Goal: Information Seeking & Learning: Compare options

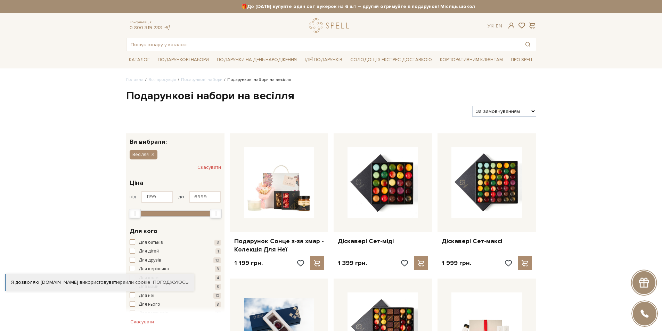
scroll to position [104, 0]
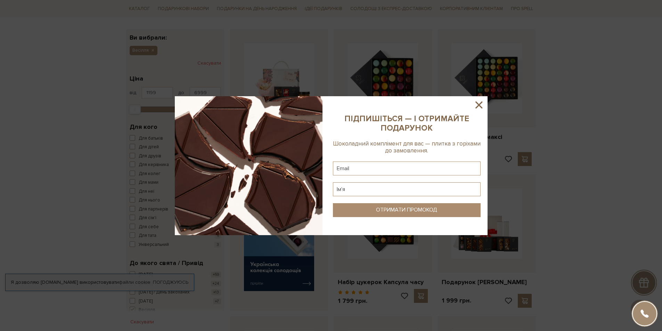
click at [479, 104] on icon at bounding box center [478, 104] width 7 height 7
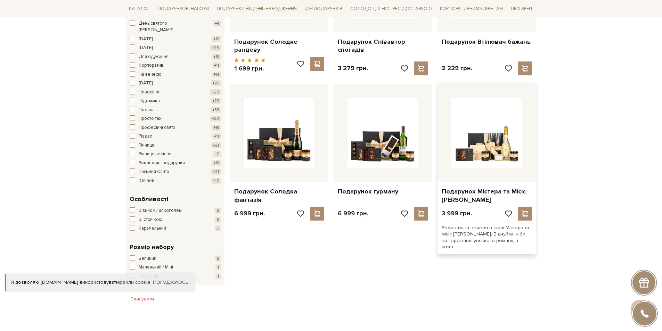
scroll to position [417, 0]
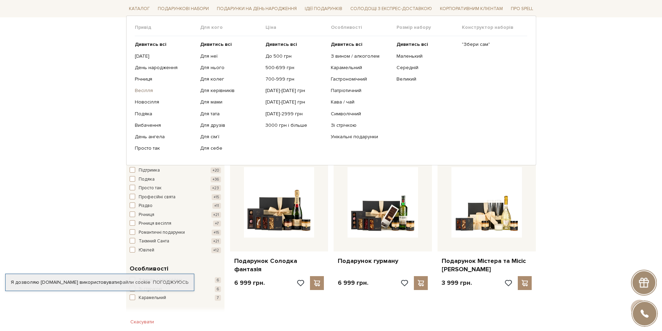
click at [148, 89] on link "Весілля" at bounding box center [165, 91] width 60 height 6
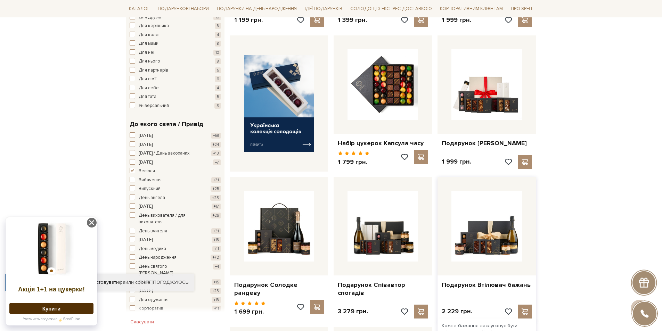
scroll to position [347, 0]
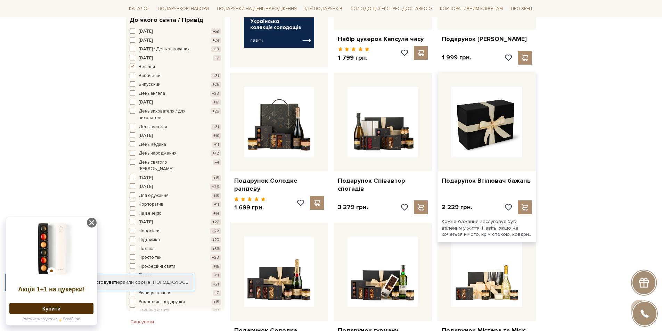
click at [482, 137] on img at bounding box center [486, 122] width 71 height 71
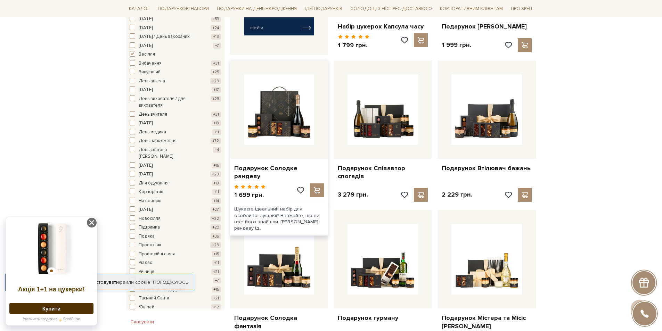
scroll to position [256, 0]
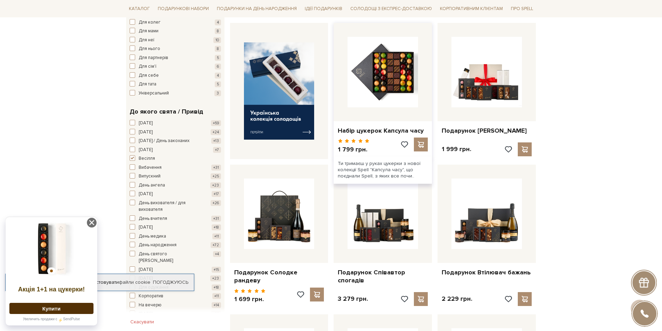
click at [385, 150] on div "1 799 грн." at bounding box center [383, 147] width 90 height 19
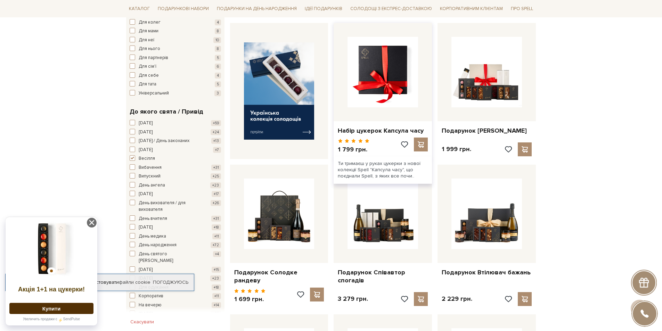
click at [386, 101] on img at bounding box center [382, 72] width 71 height 71
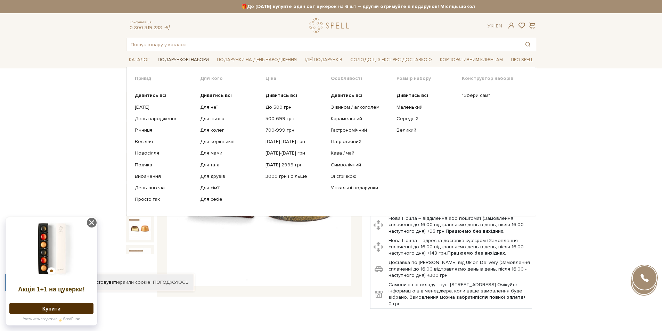
click at [166, 58] on span "Подарункові набори" at bounding box center [183, 60] width 57 height 11
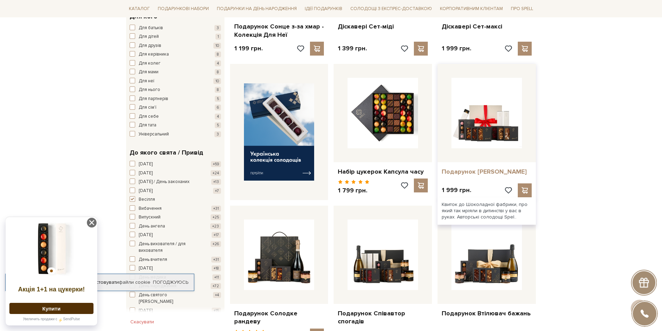
click at [475, 171] on link "Подарунок [PERSON_NAME]" at bounding box center [487, 172] width 90 height 8
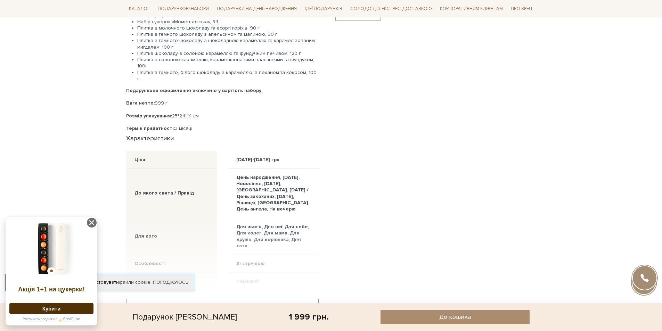
scroll to position [278, 0]
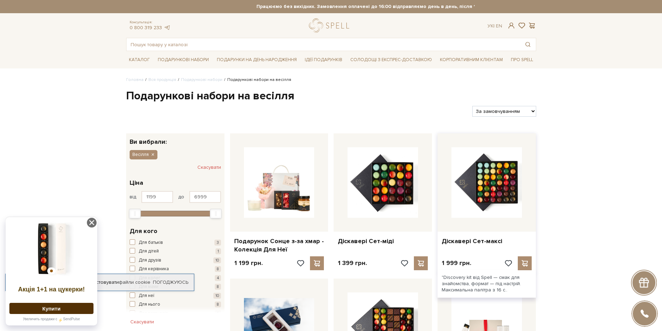
scroll to position [104, 0]
